Goal: Find specific page/section: Find specific page/section

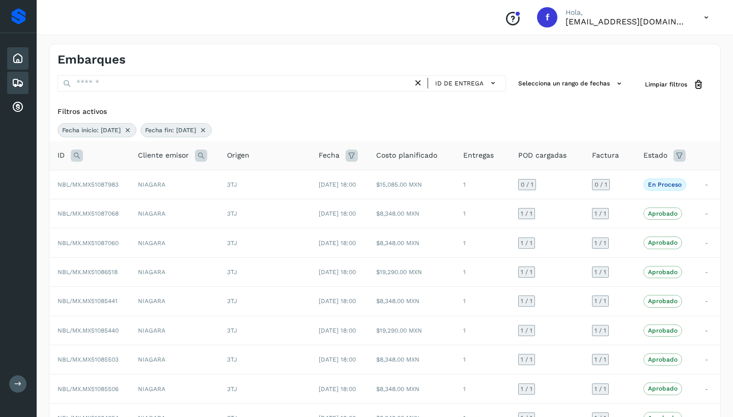
click at [15, 62] on icon at bounding box center [18, 58] width 12 height 12
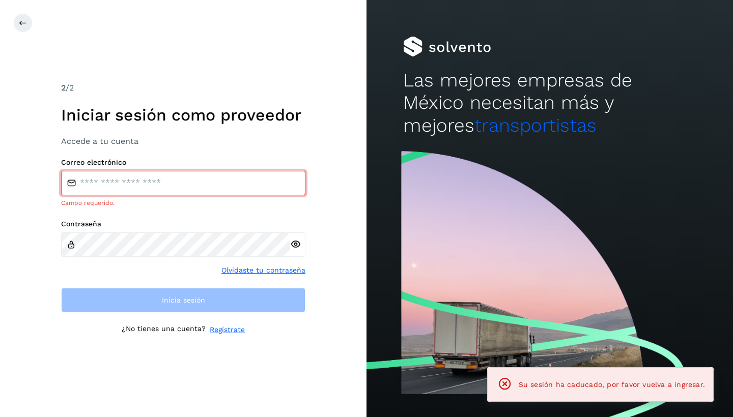
type input "**********"
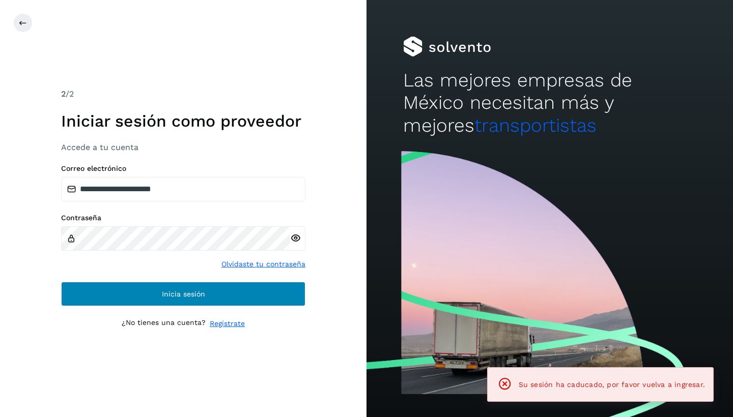
drag, startPoint x: 146, startPoint y: 289, endPoint x: 140, endPoint y: 287, distance: 5.7
click at [145, 289] on button "Inicia sesión" at bounding box center [183, 294] width 244 height 24
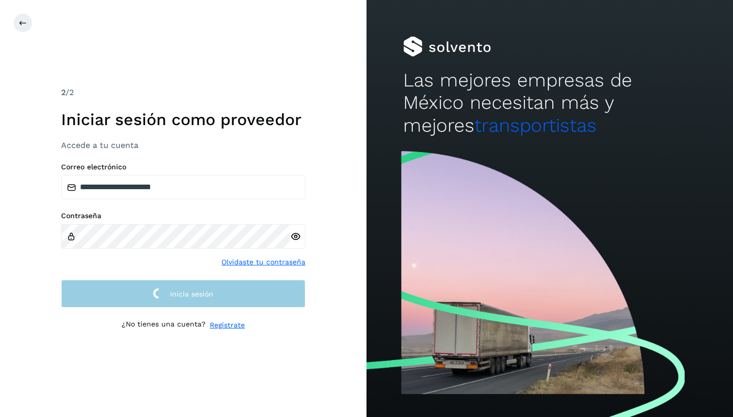
scroll to position [1, 0]
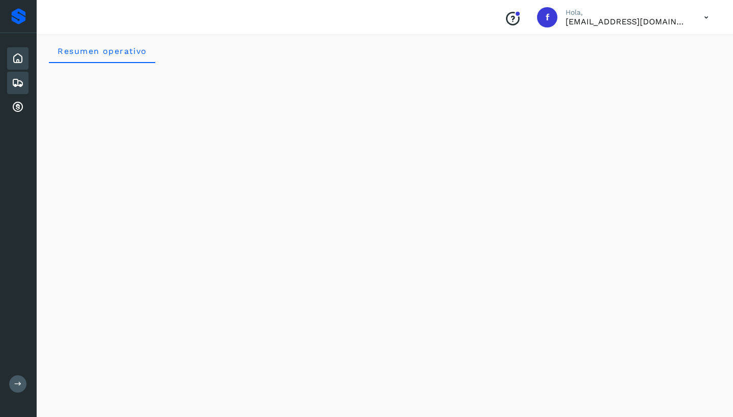
scroll to position [7, 1]
click at [17, 82] on icon at bounding box center [18, 83] width 12 height 12
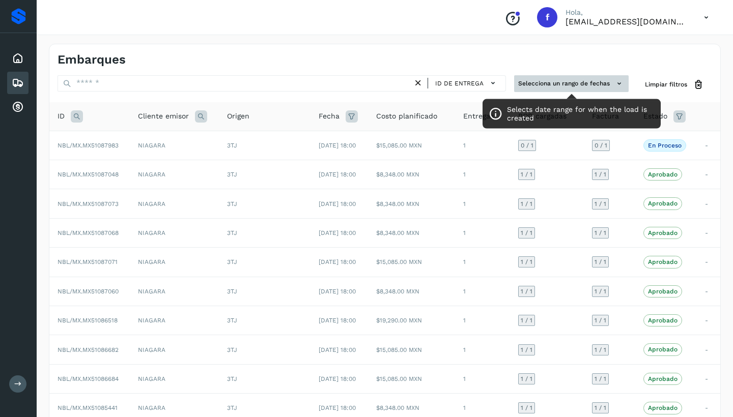
scroll to position [-1, 0]
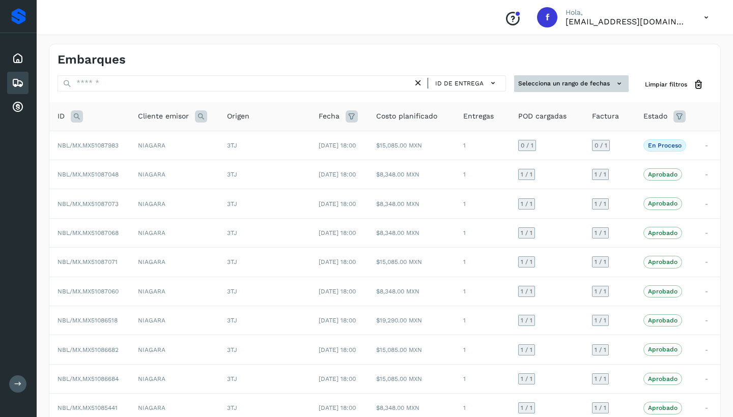
click at [544, 84] on button "Selecciona un rango de fechas" at bounding box center [571, 83] width 115 height 17
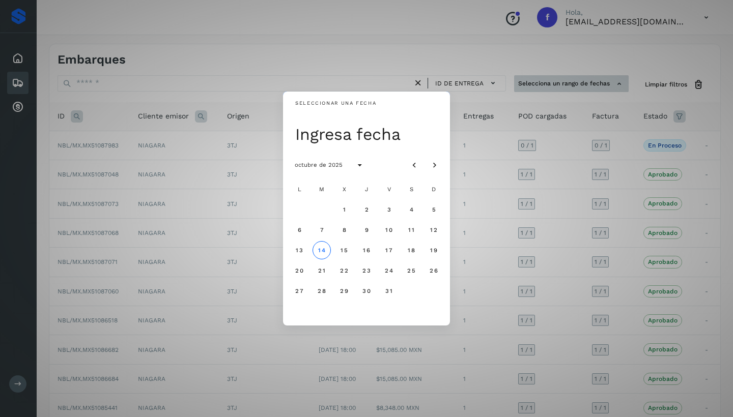
scroll to position [0, 0]
click at [410, 249] on span "18" at bounding box center [411, 250] width 8 height 7
click at [324, 250] on span "14" at bounding box center [322, 250] width 8 height 7
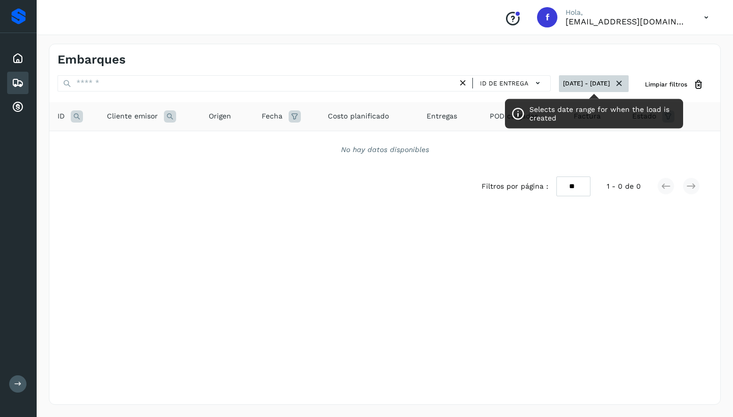
click at [559, 81] on button "18 oct 2025 - 14 oct 2025" at bounding box center [594, 83] width 70 height 17
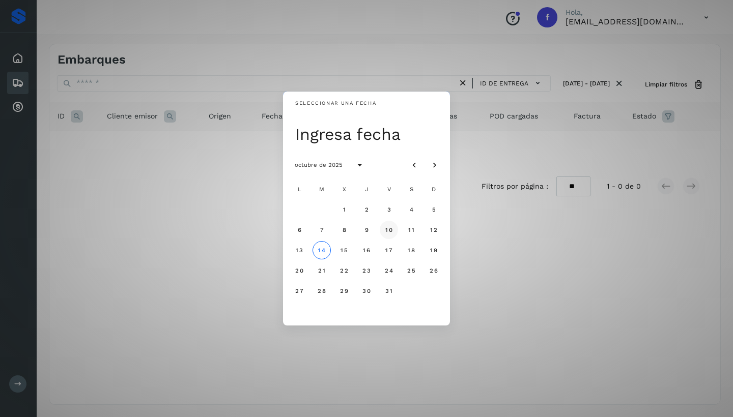
click at [389, 231] on span "10" at bounding box center [389, 230] width 8 height 7
click at [327, 251] on button "14" at bounding box center [322, 250] width 18 height 18
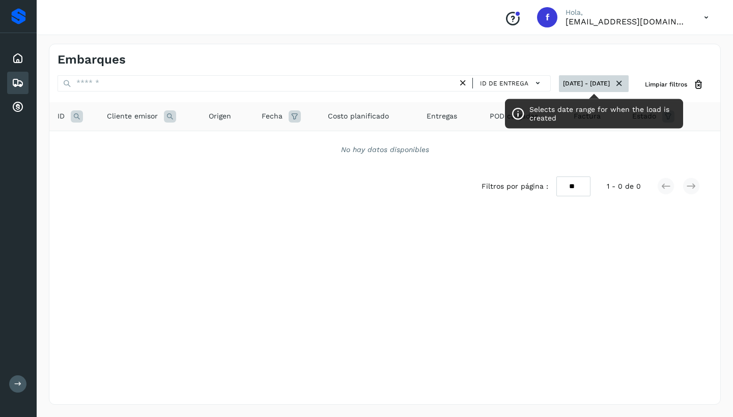
click at [621, 80] on icon at bounding box center [619, 83] width 11 height 11
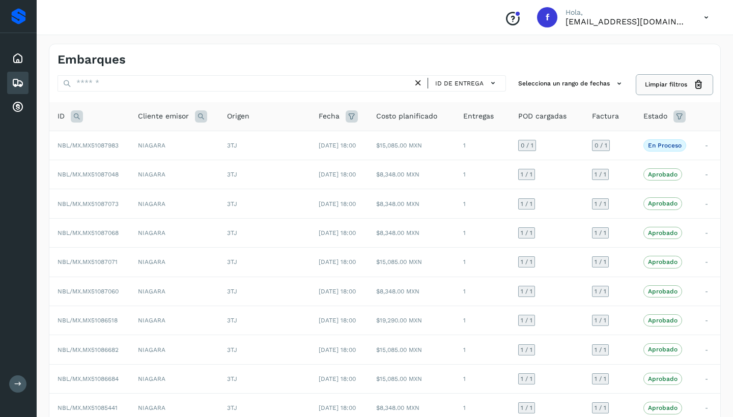
click at [663, 79] on button "Limpiar filtros" at bounding box center [674, 84] width 75 height 19
